Goal: Transaction & Acquisition: Purchase product/service

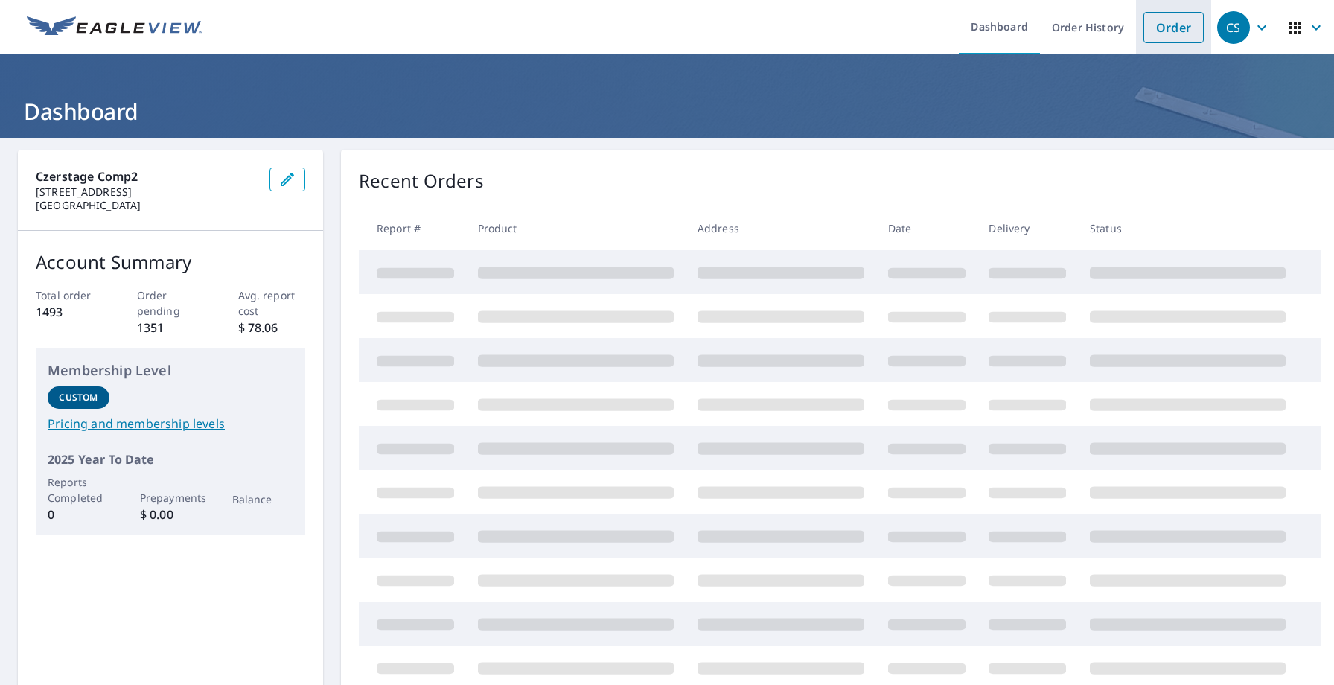
click at [1159, 32] on link "Order" at bounding box center [1174, 27] width 60 height 31
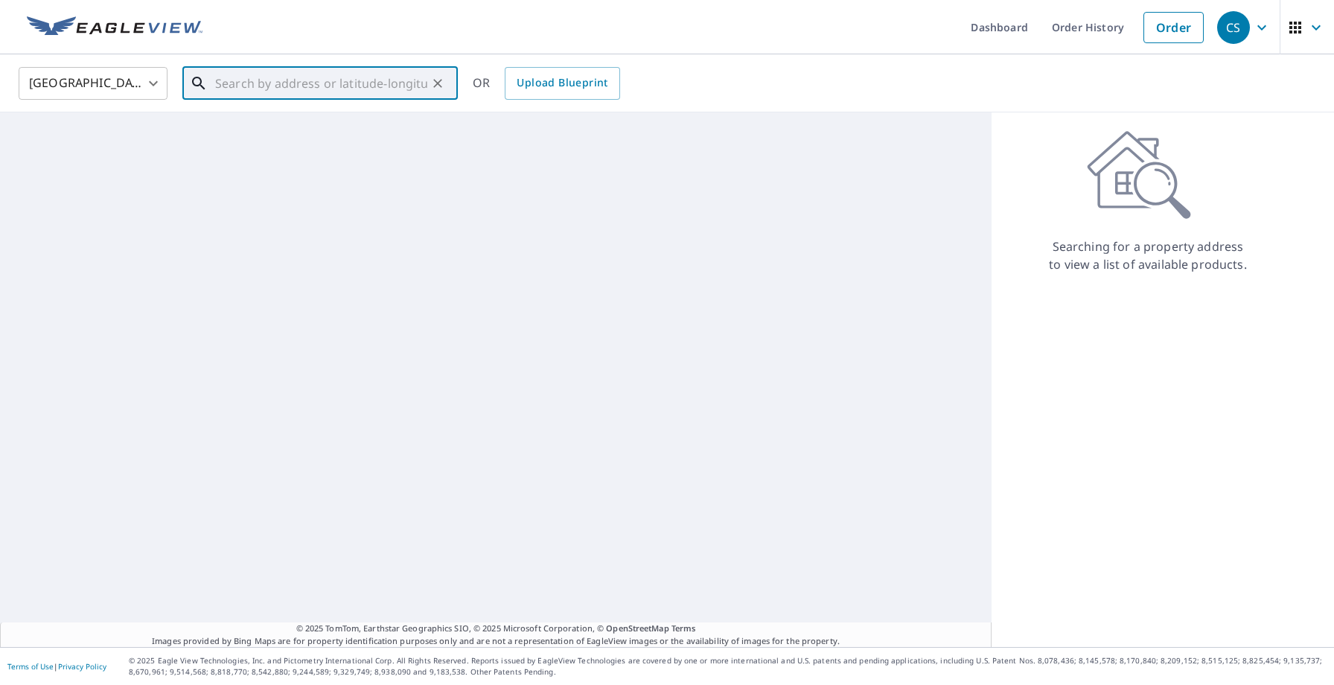
click at [258, 83] on input "text" at bounding box center [321, 84] width 212 height 42
paste input "[STREET_ADDRESS]"
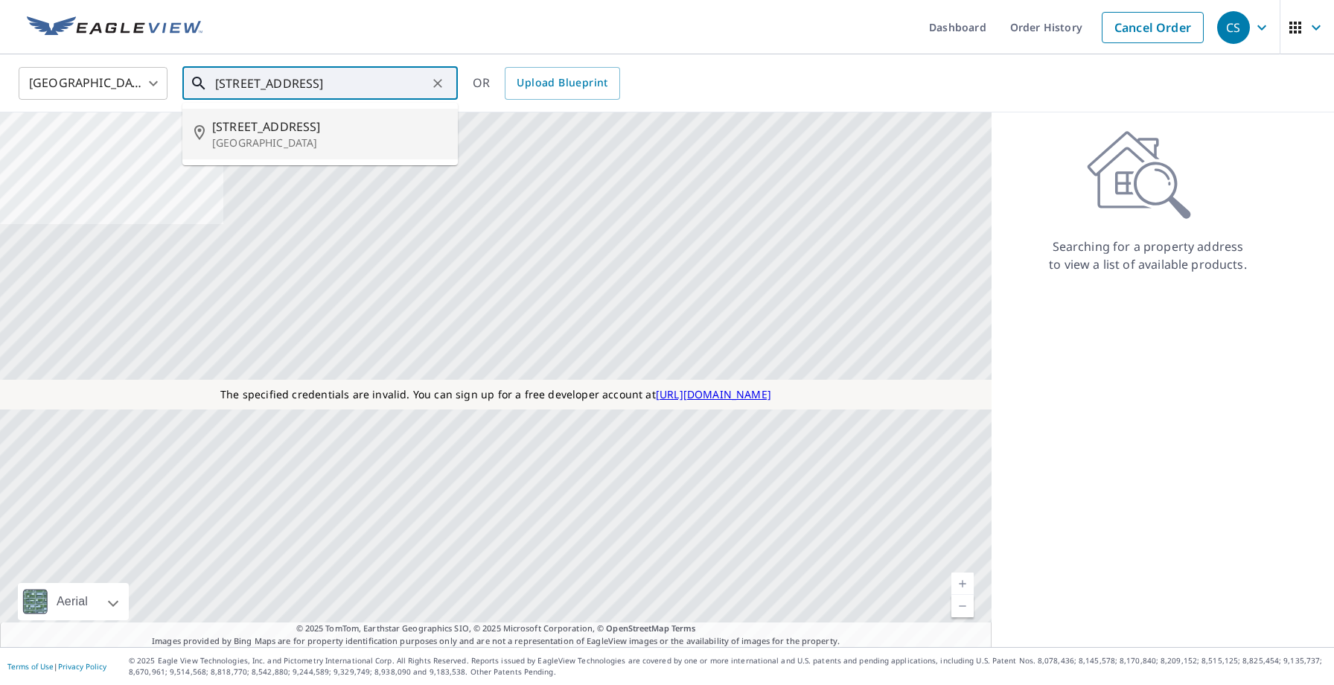
click at [255, 135] on p "[GEOGRAPHIC_DATA]" at bounding box center [329, 142] width 234 height 15
type input "[STREET_ADDRESS]"
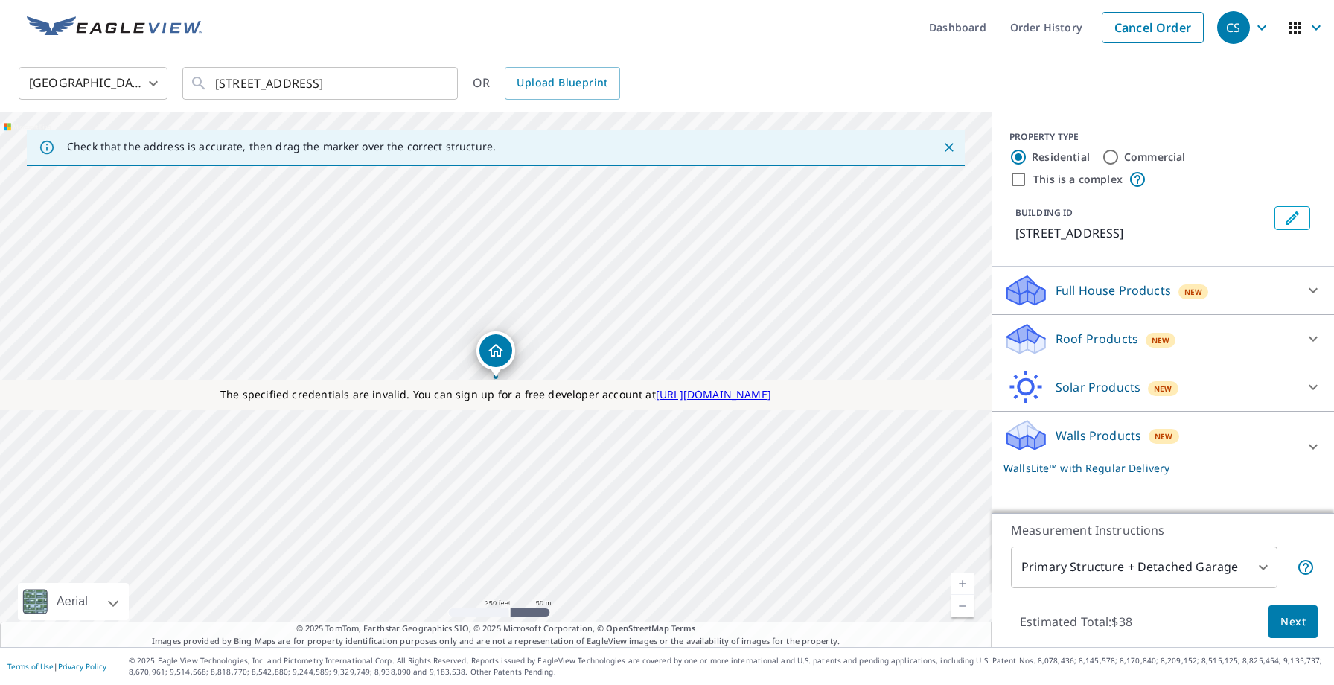
click at [1135, 343] on p "Roof Products" at bounding box center [1097, 339] width 83 height 18
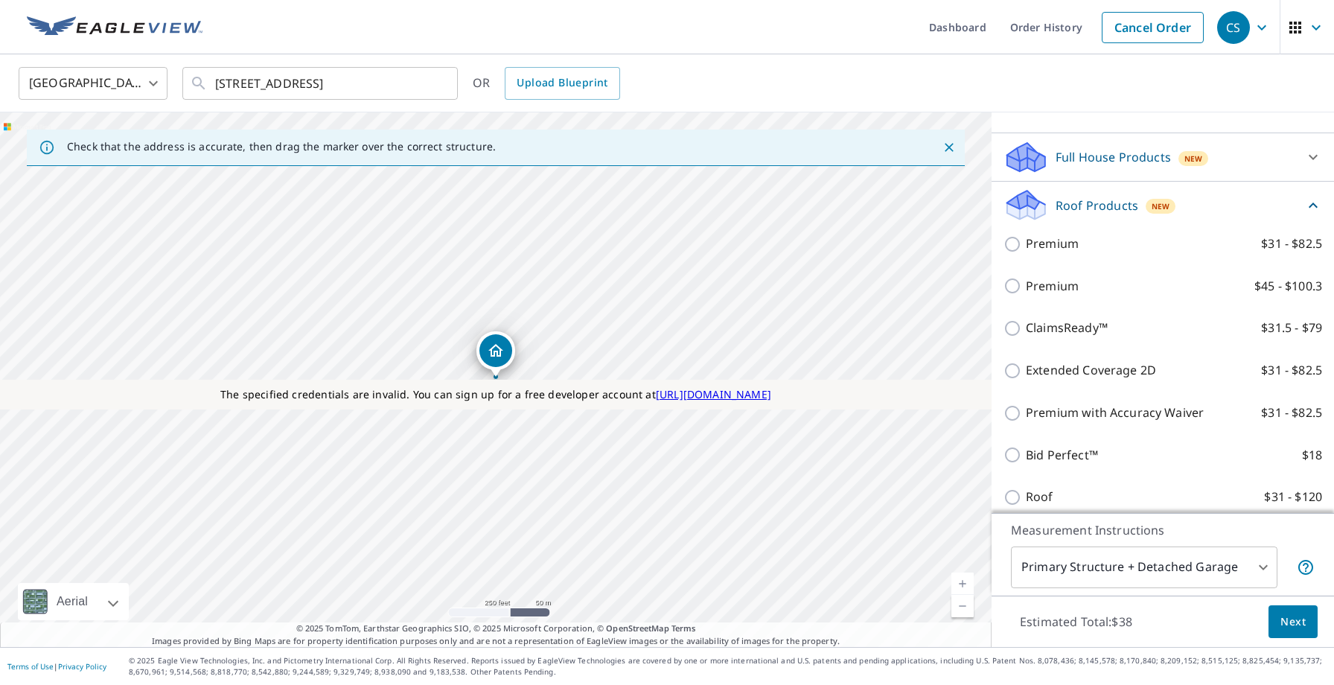
scroll to position [140, 0]
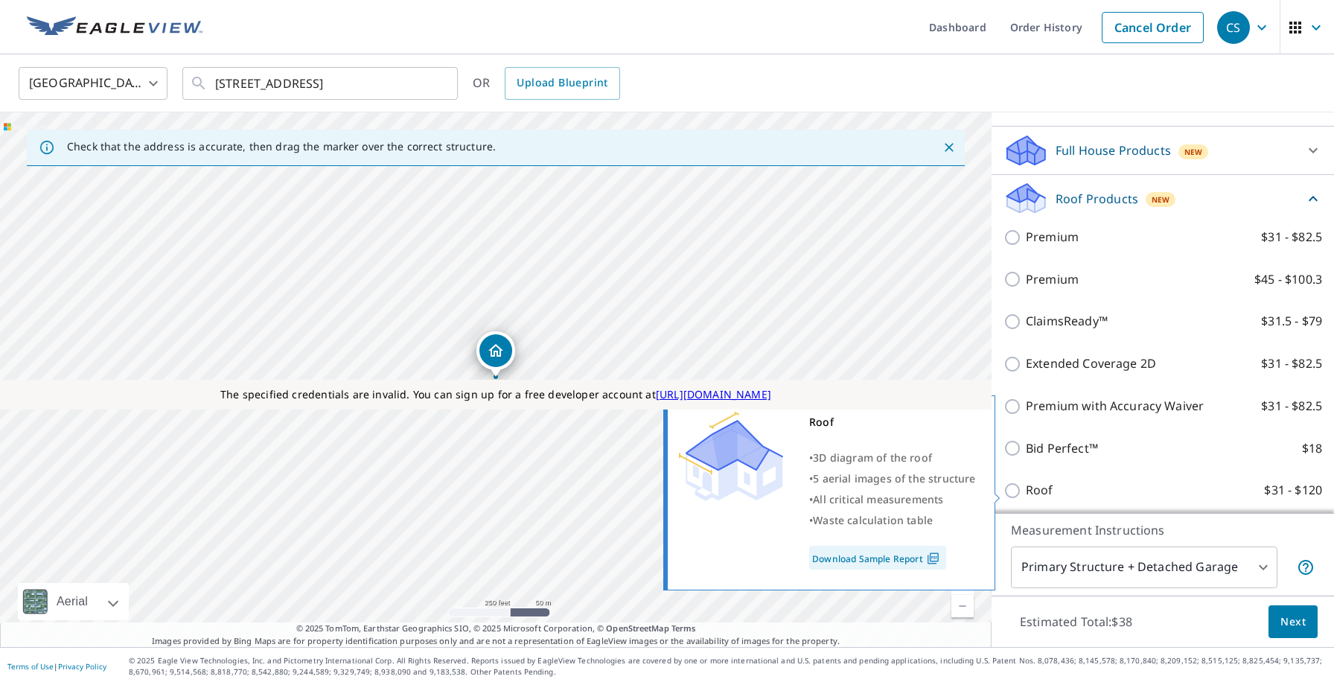
click at [1025, 491] on input "Roof $31 - $120" at bounding box center [1015, 491] width 22 height 18
checkbox input "true"
type input "3"
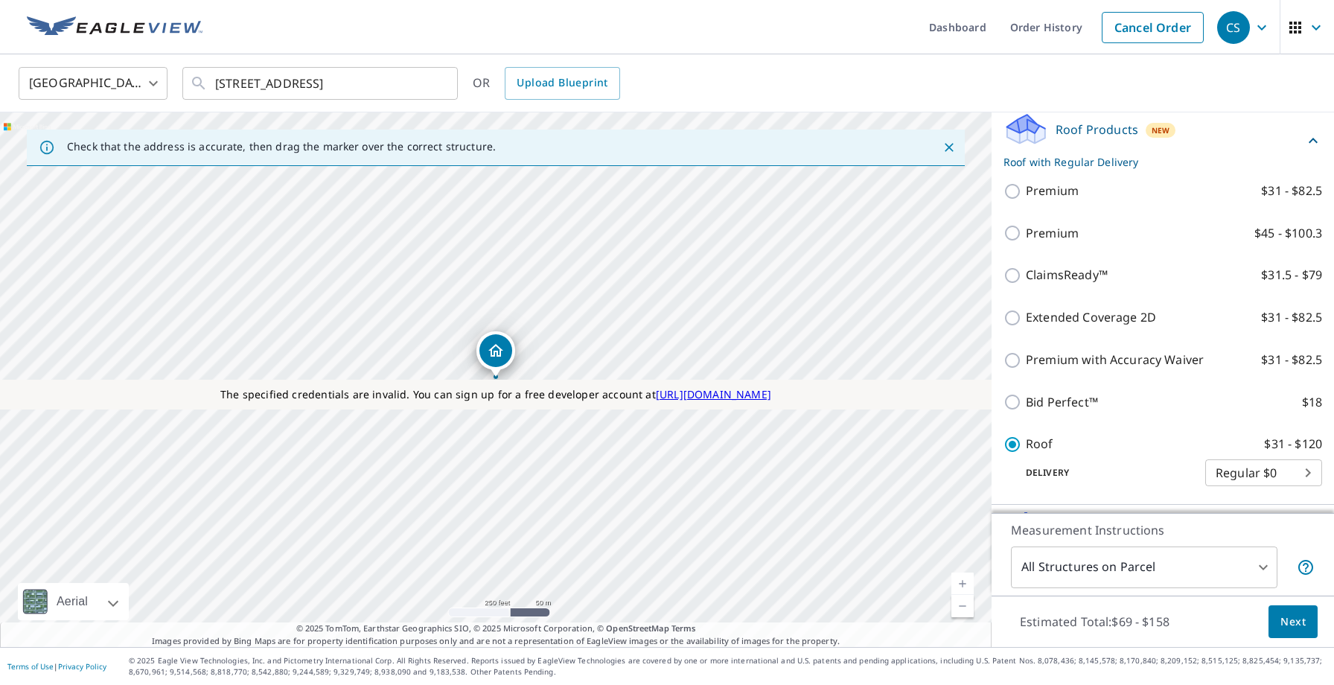
scroll to position [283, 0]
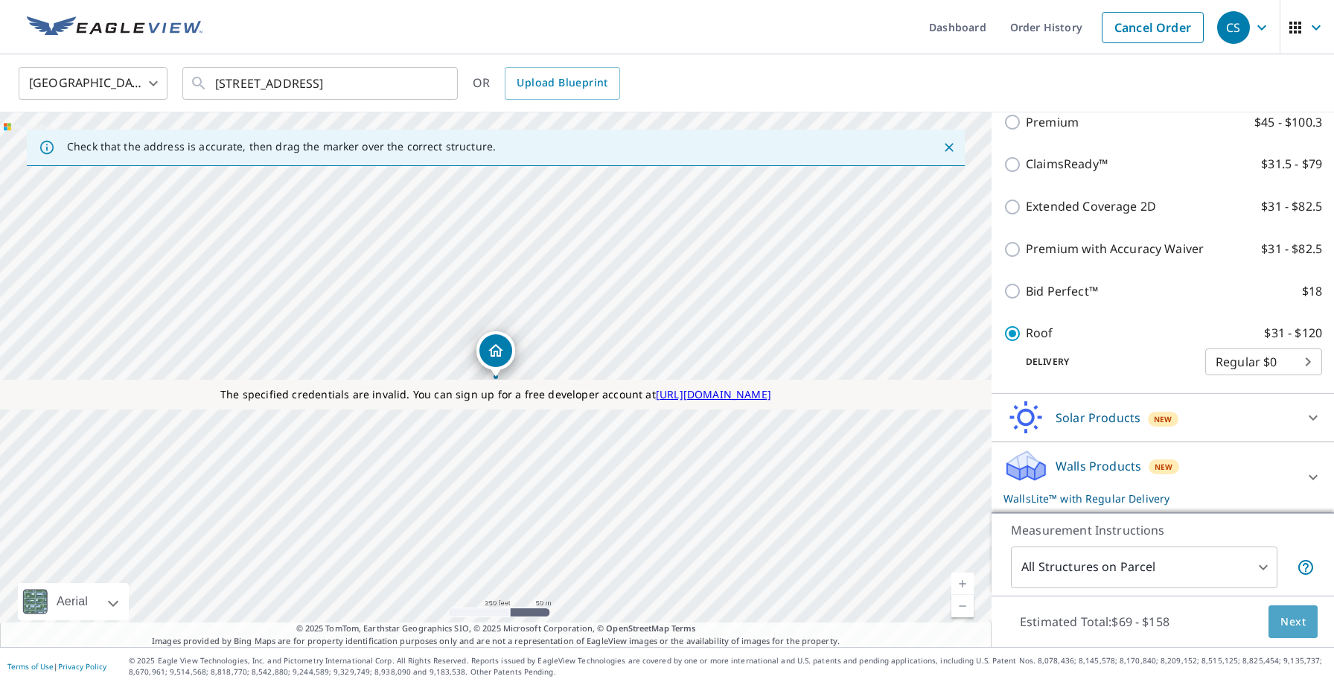
click at [1289, 621] on span "Next" at bounding box center [1293, 622] width 25 height 19
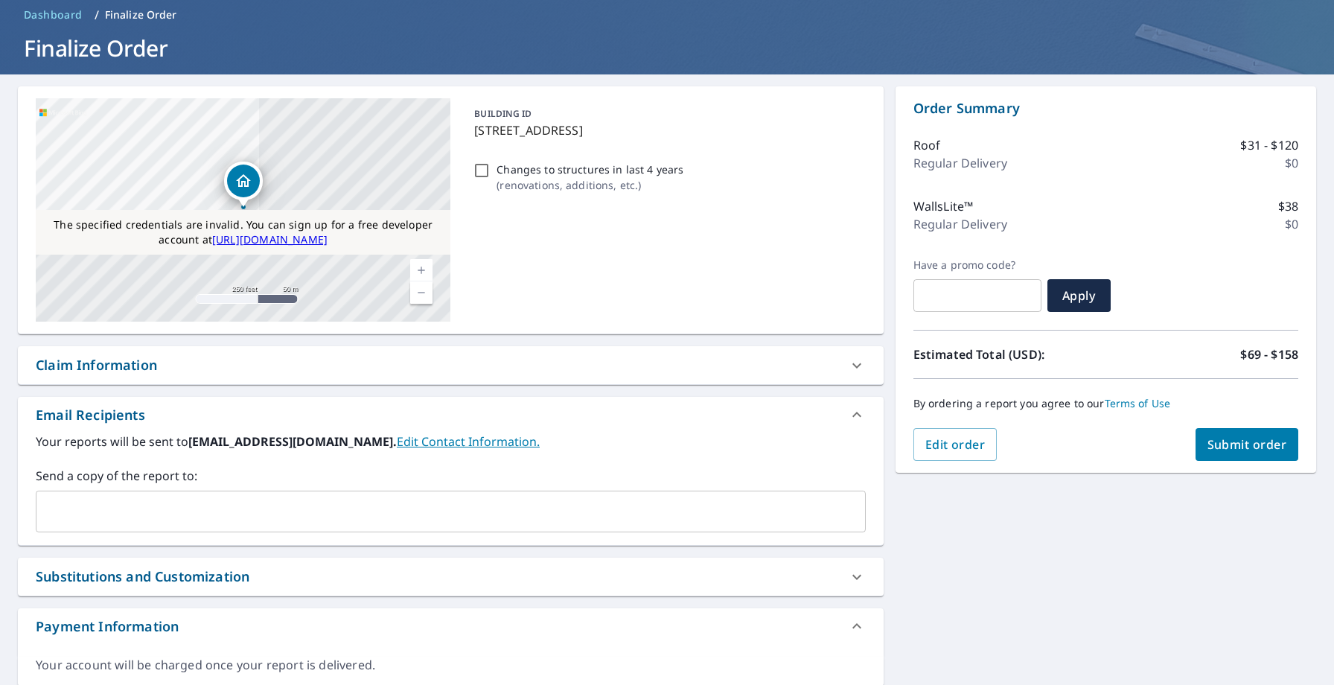
scroll to position [56, 0]
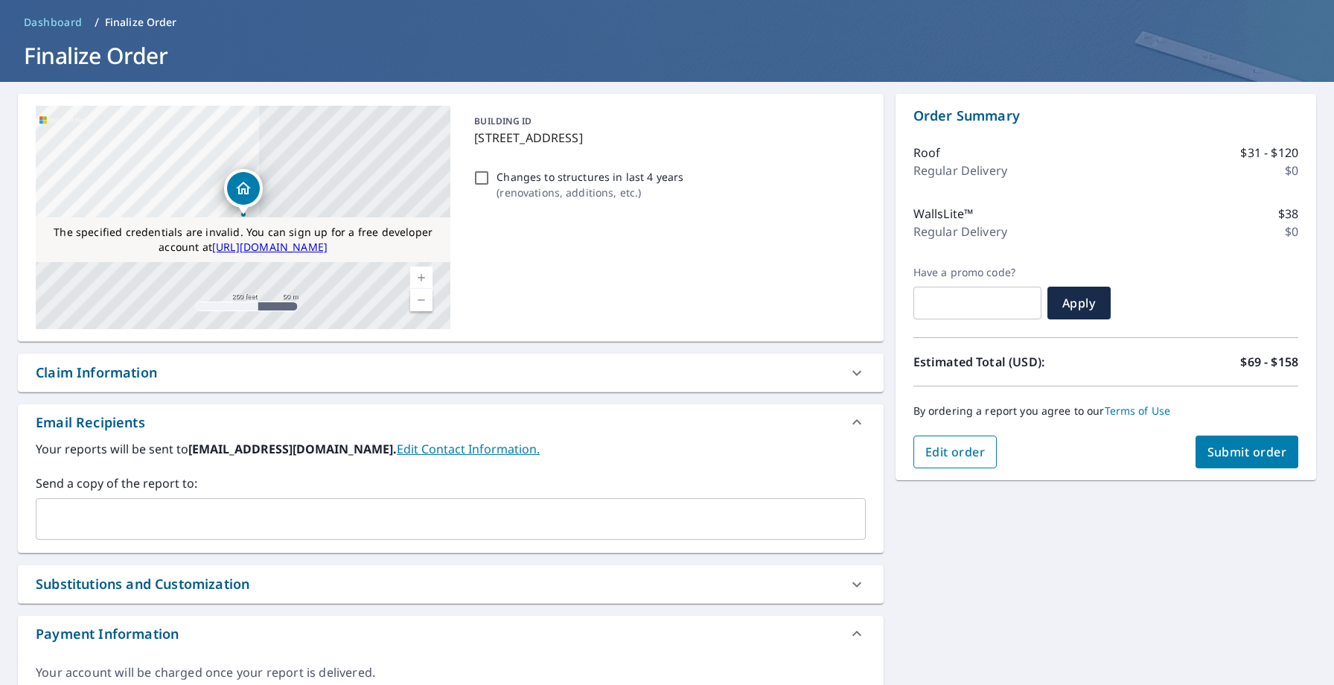
click at [957, 445] on span "Edit order" at bounding box center [955, 452] width 60 height 16
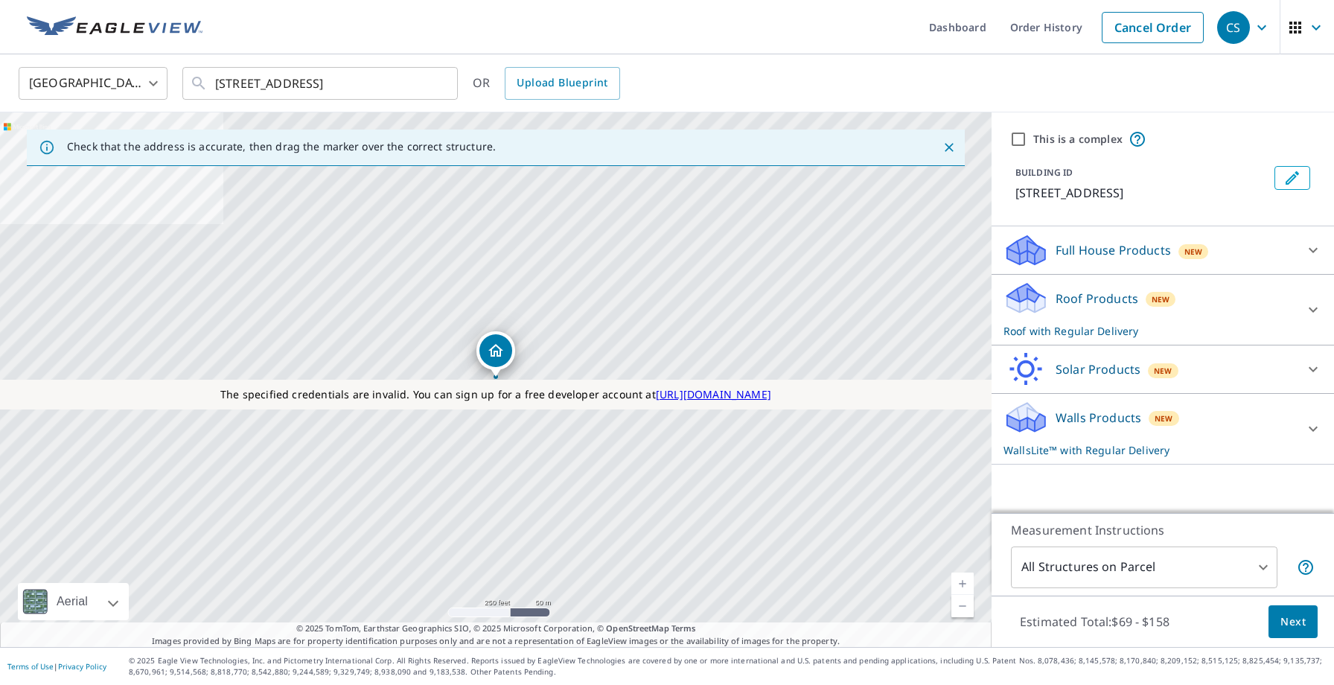
click at [1054, 416] on div "Walls Products New WallsLite™ with Regular Delivery" at bounding box center [1150, 429] width 292 height 58
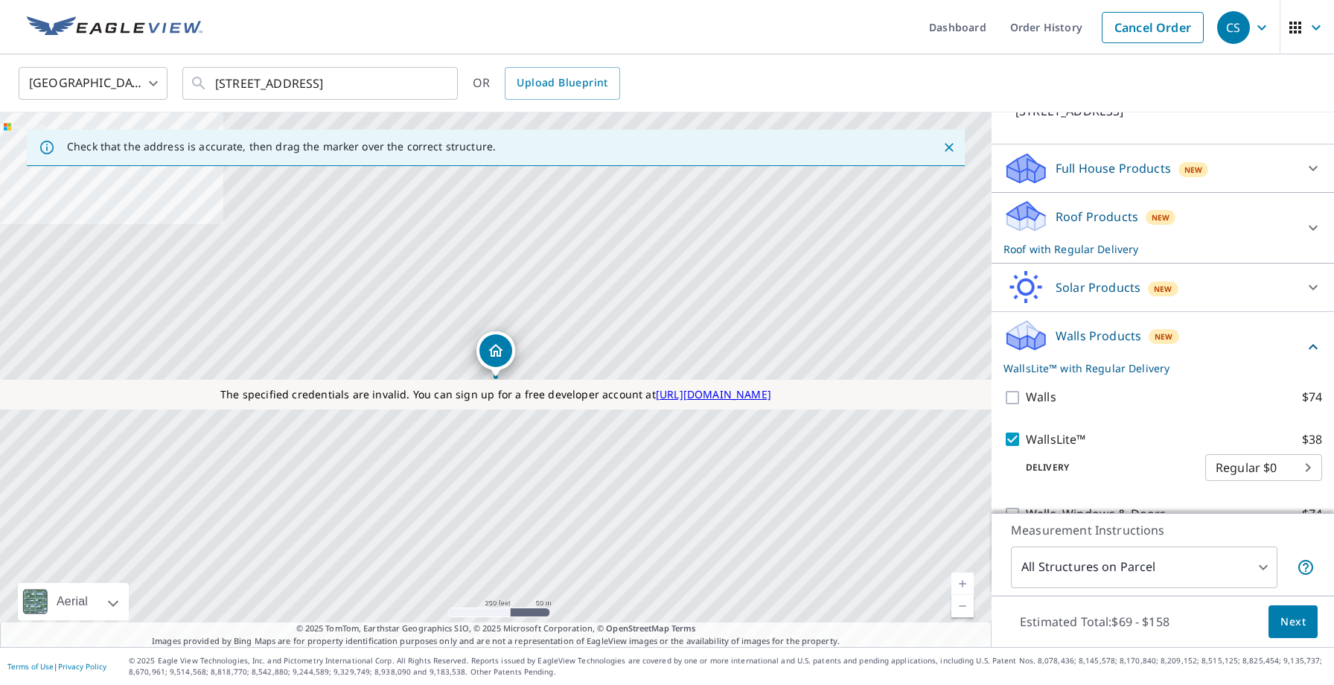
scroll to position [112, 0]
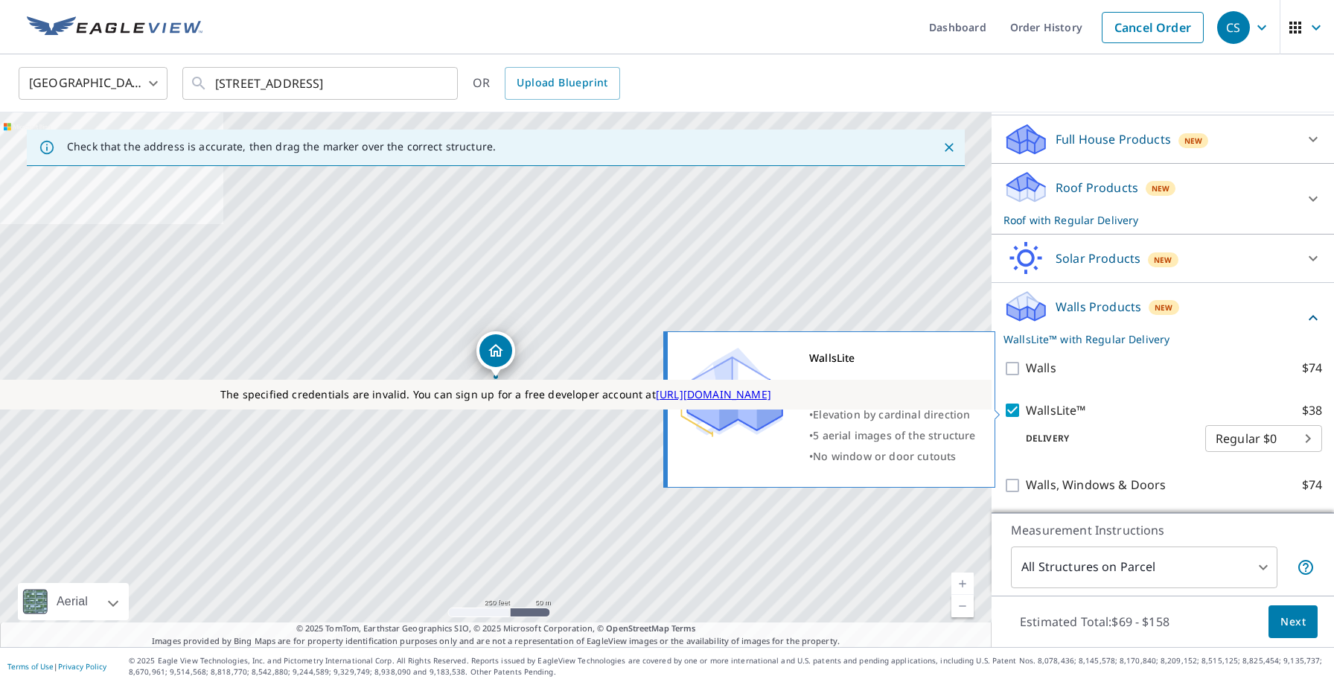
click at [1014, 406] on input "WallsLite™ $38" at bounding box center [1015, 410] width 22 height 18
checkbox input "false"
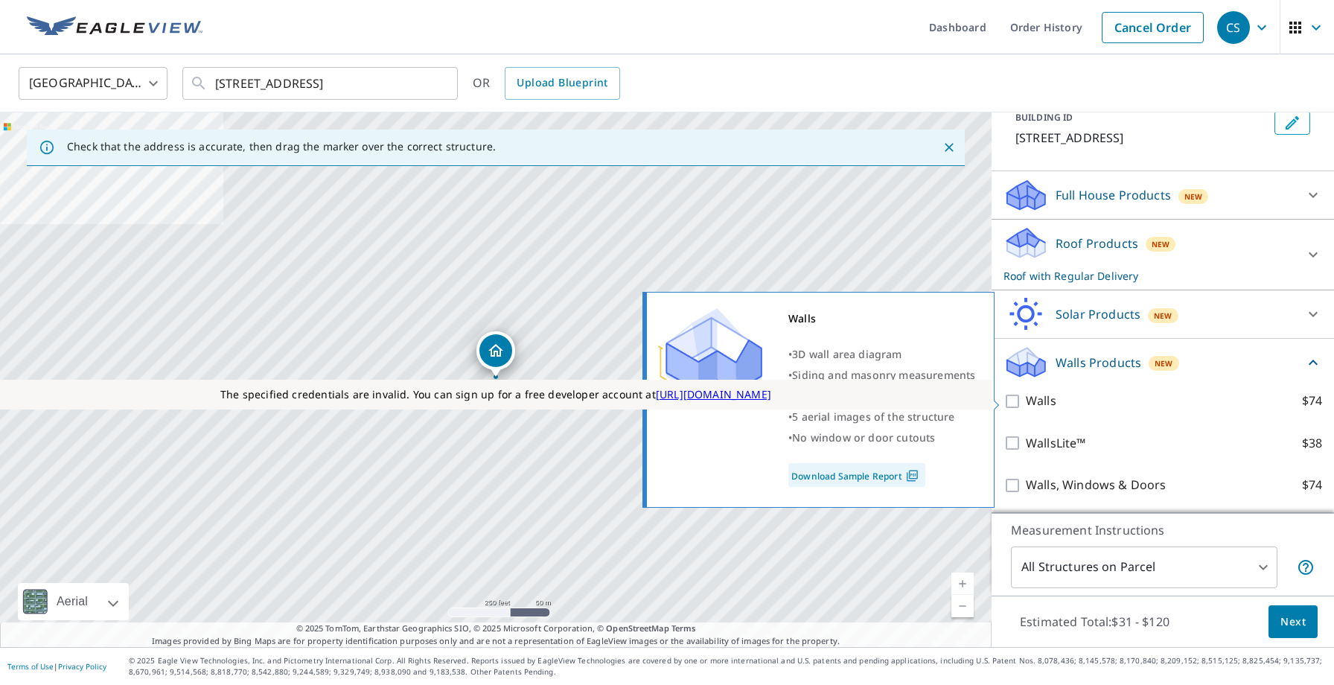
scroll to position [57, 0]
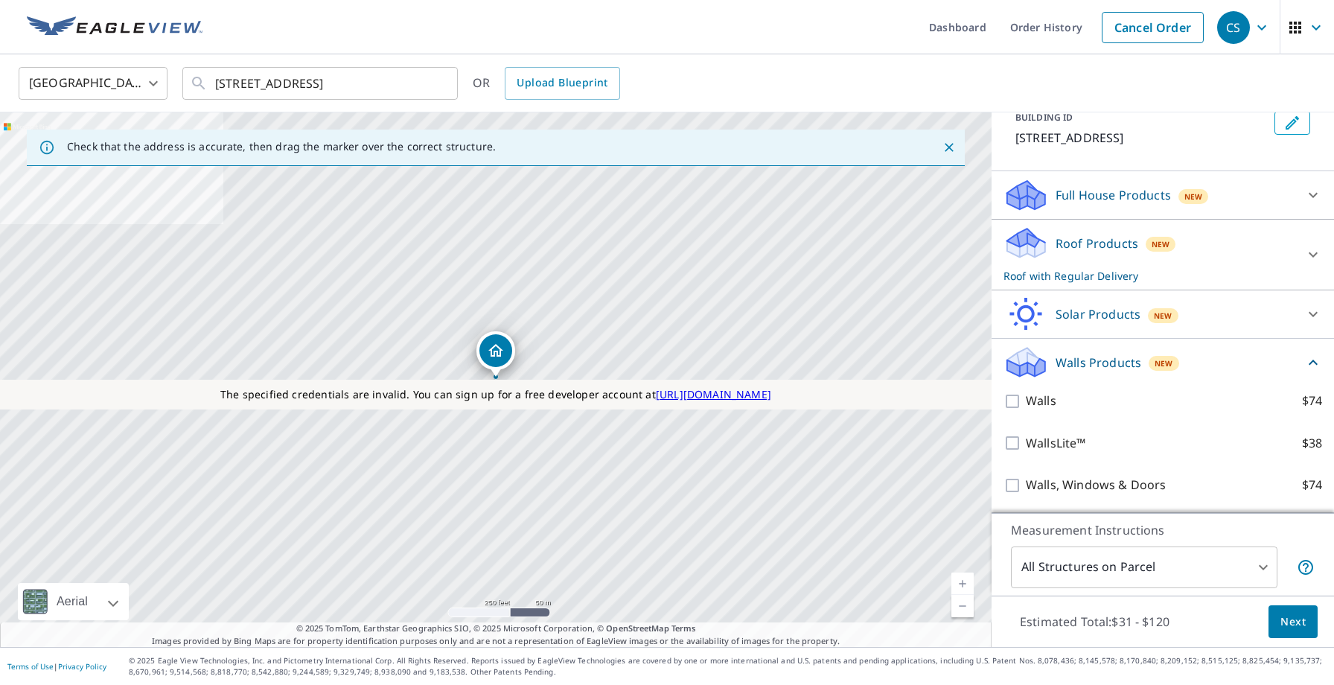
click at [1135, 316] on p "Solar Products" at bounding box center [1098, 314] width 85 height 18
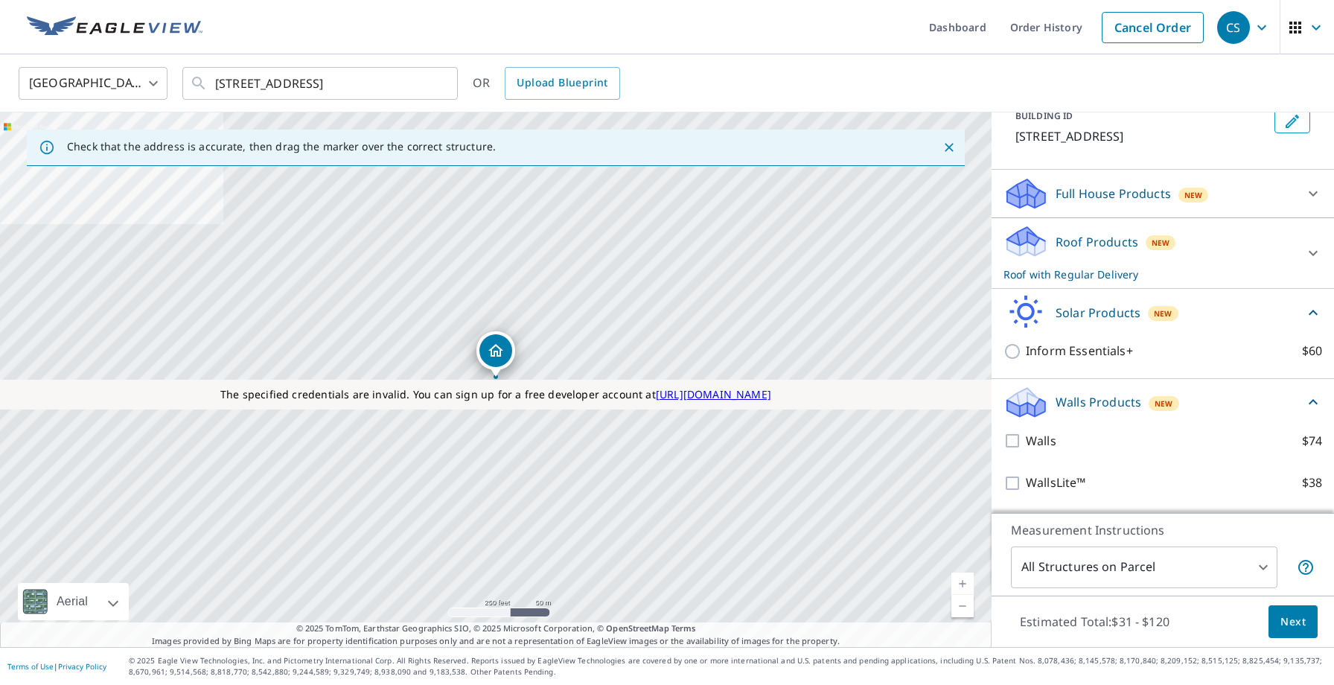
click at [1129, 258] on div "Roof Products New Roof with Regular Delivery" at bounding box center [1150, 253] width 292 height 58
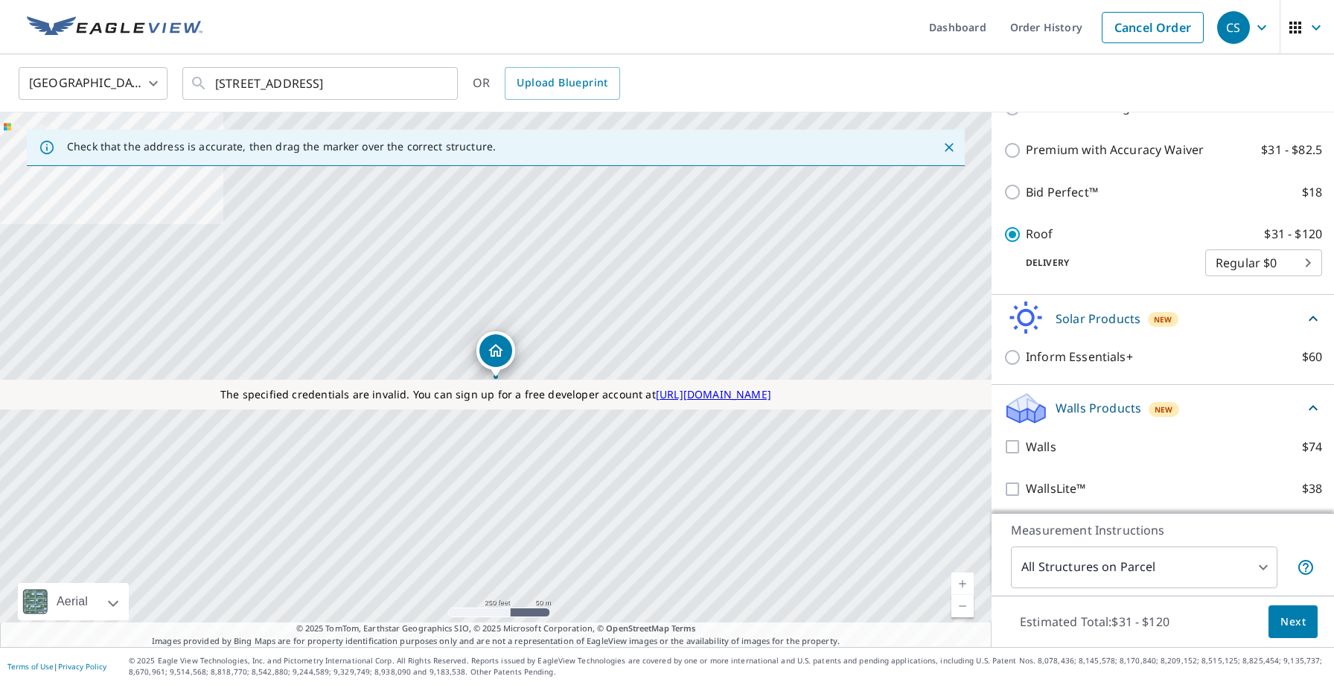
scroll to position [430, 0]
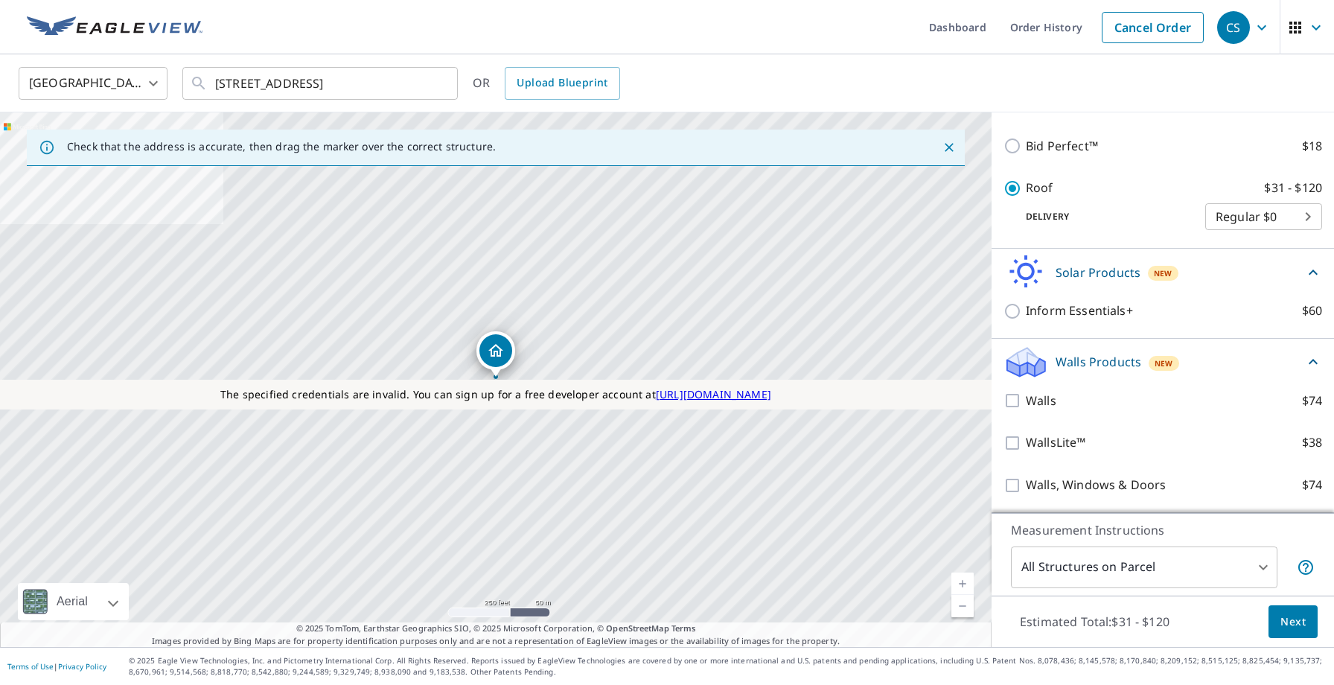
click at [1286, 620] on span "Next" at bounding box center [1293, 622] width 25 height 19
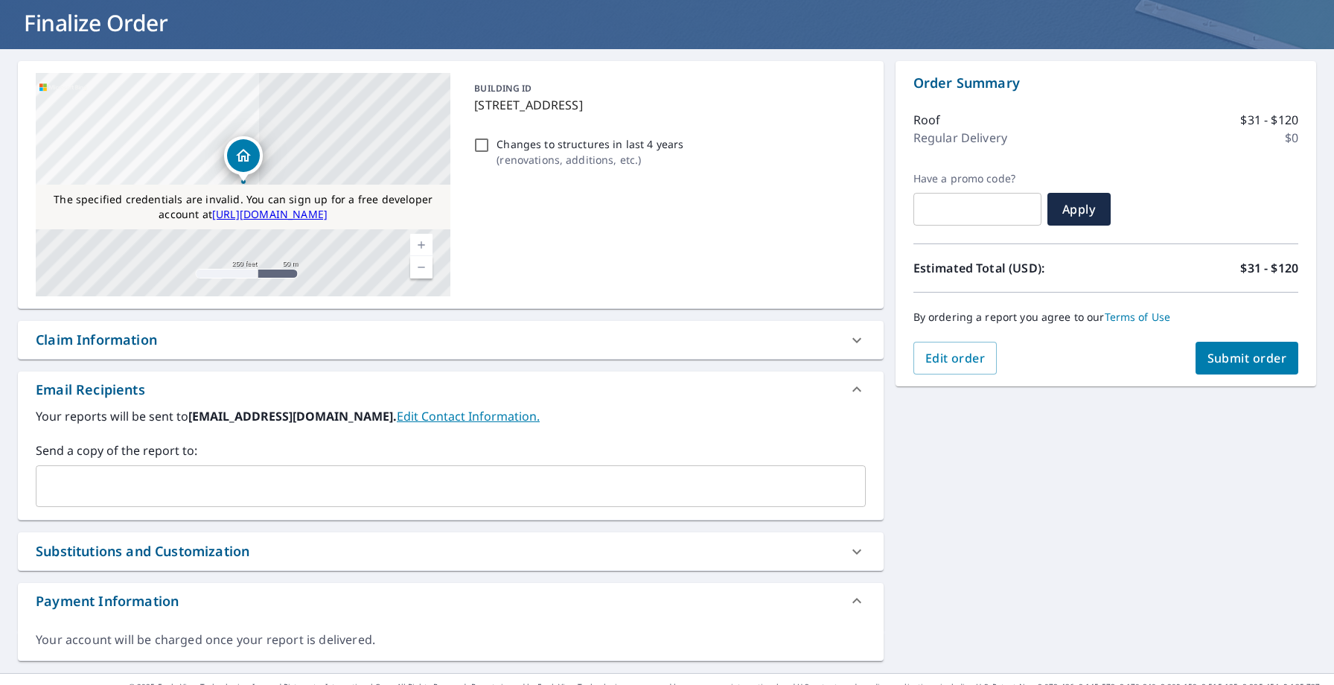
scroll to position [115, 0]
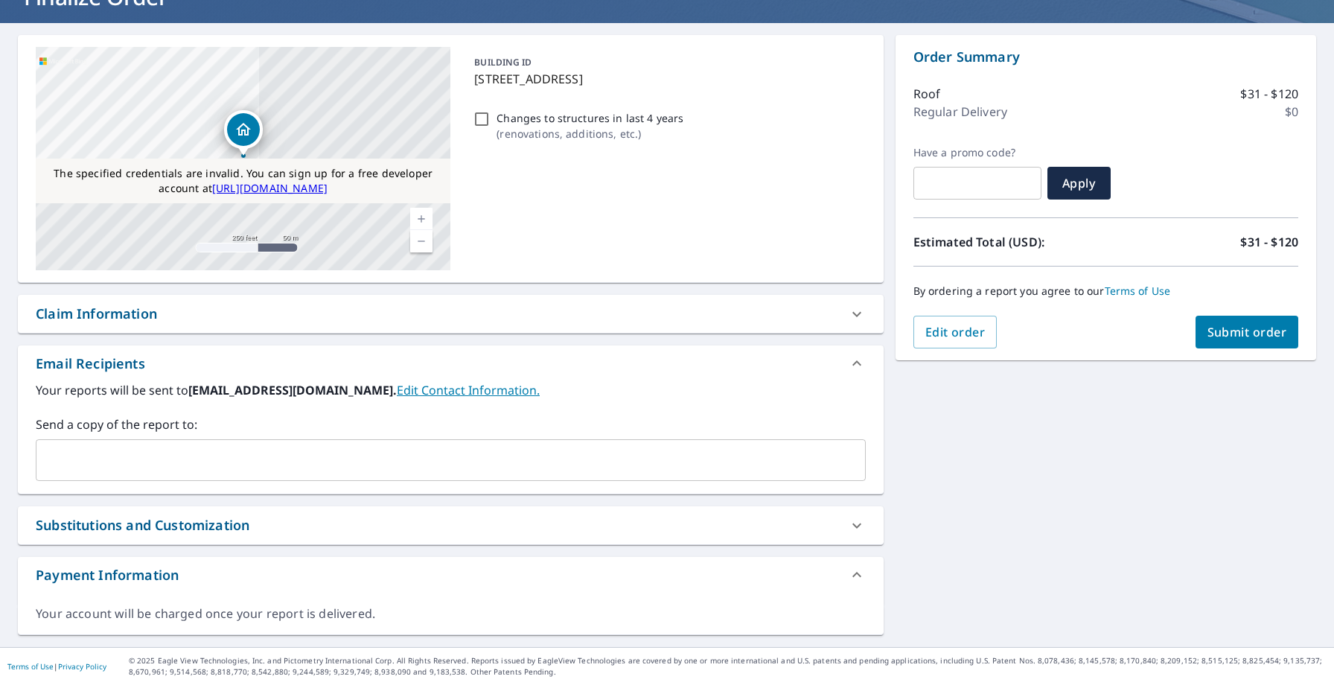
click at [1273, 334] on span "Submit order" at bounding box center [1248, 332] width 80 height 16
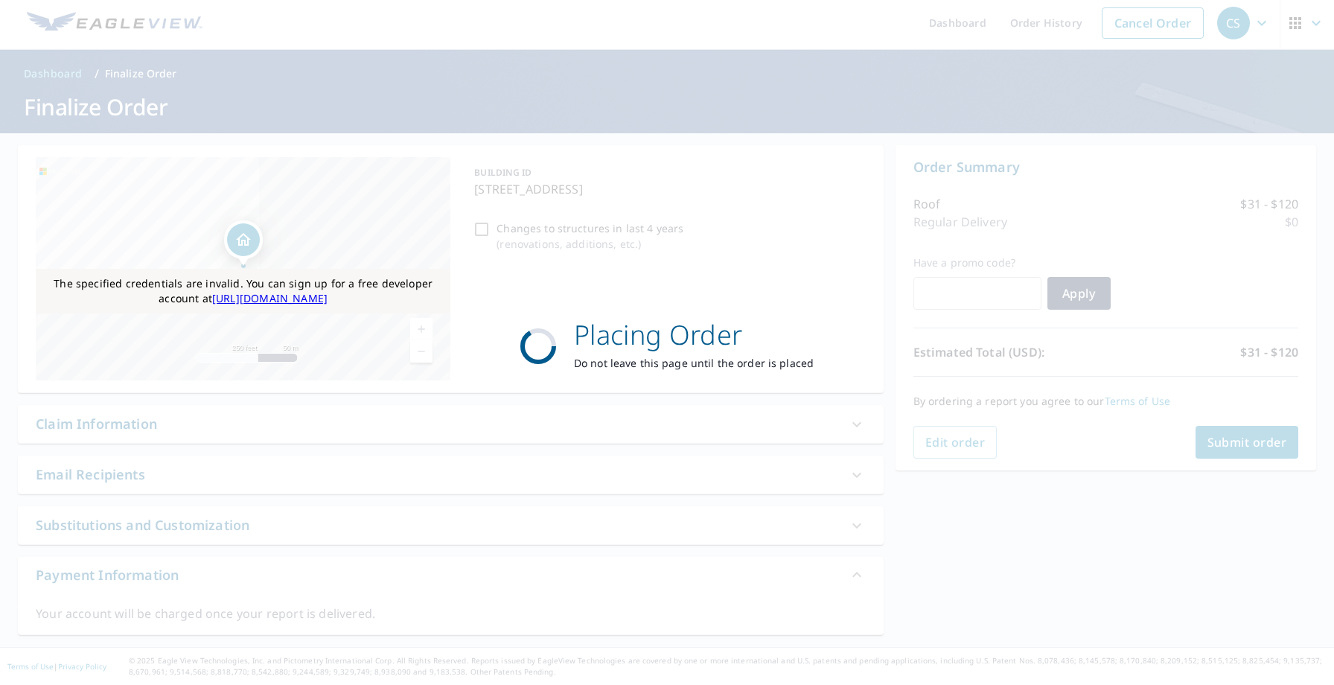
scroll to position [4, 0]
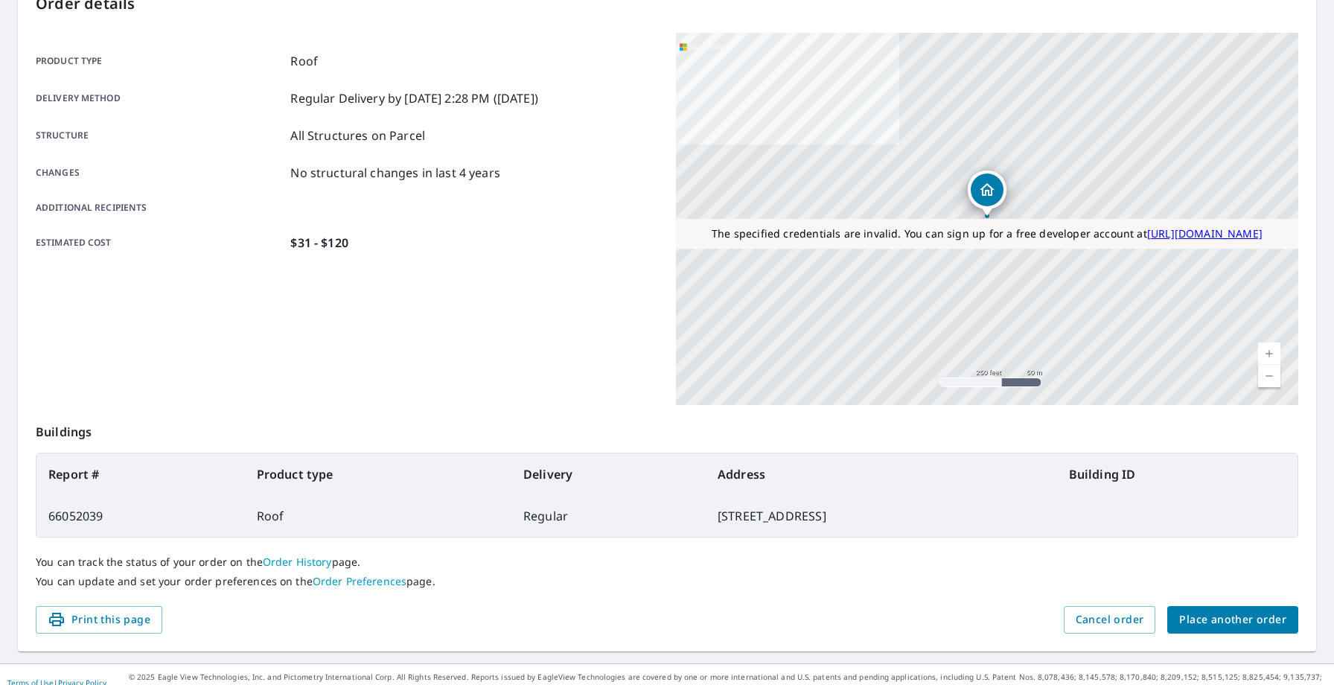
scroll to position [191, 0]
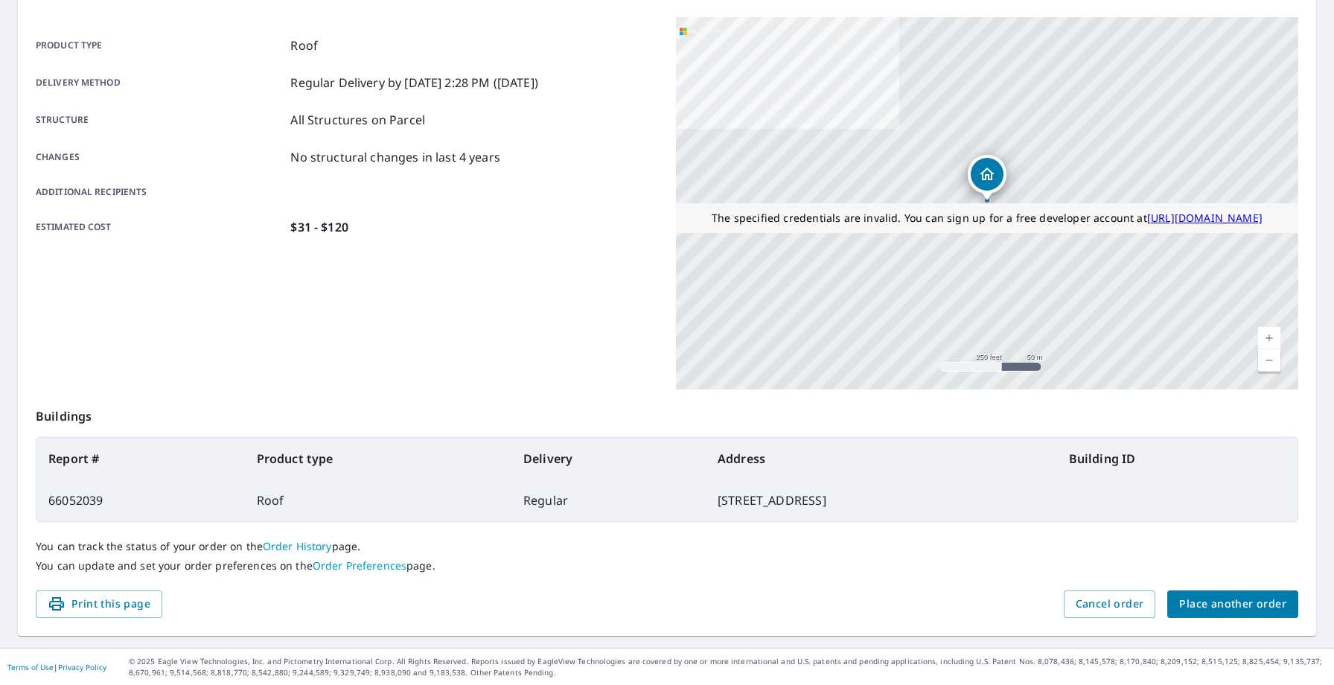
click at [93, 499] on td "66052039" at bounding box center [140, 500] width 208 height 42
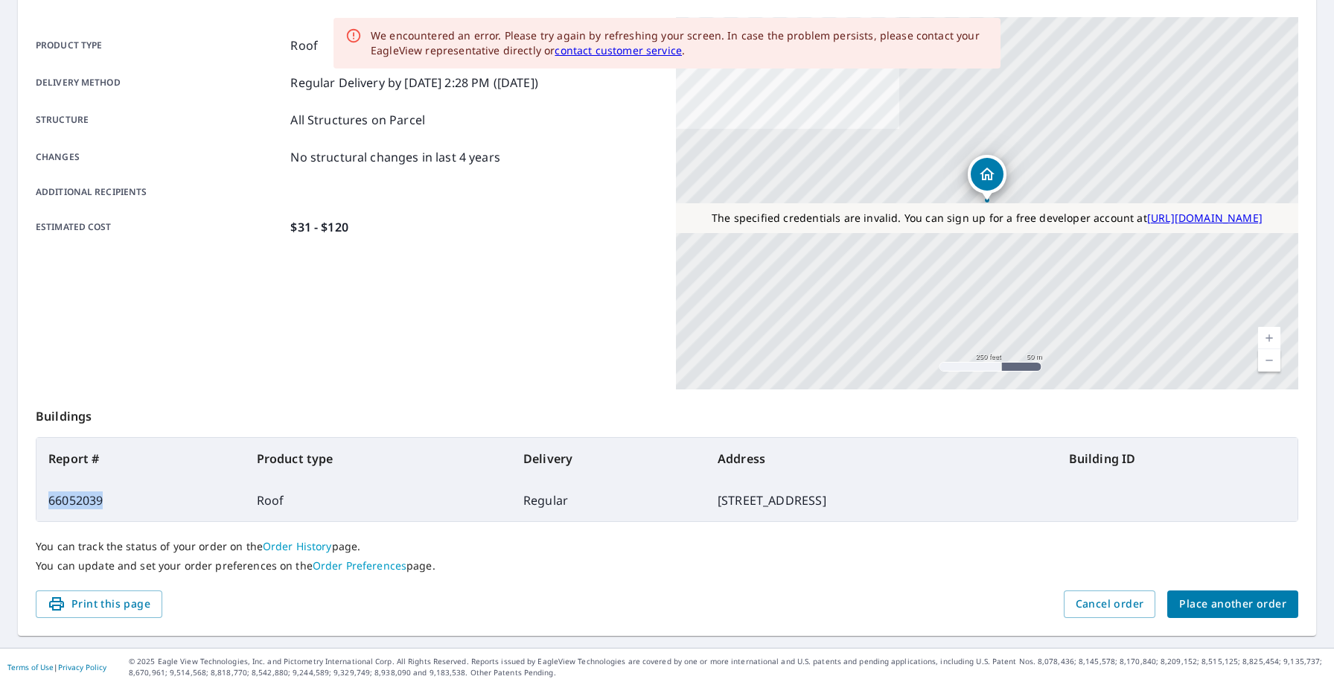
click at [93, 499] on td "66052039" at bounding box center [140, 500] width 208 height 42
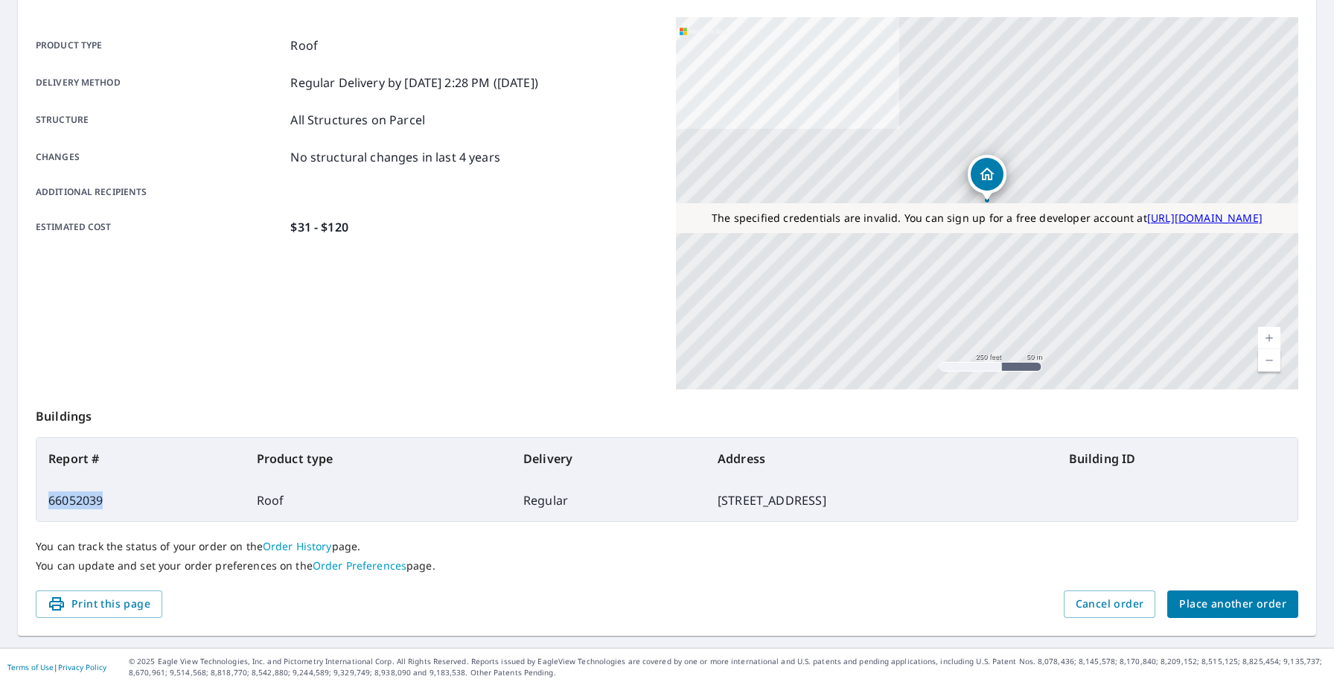
copy td "66052039"
